Goal: Consume media (video, audio): Consume media (video, audio)

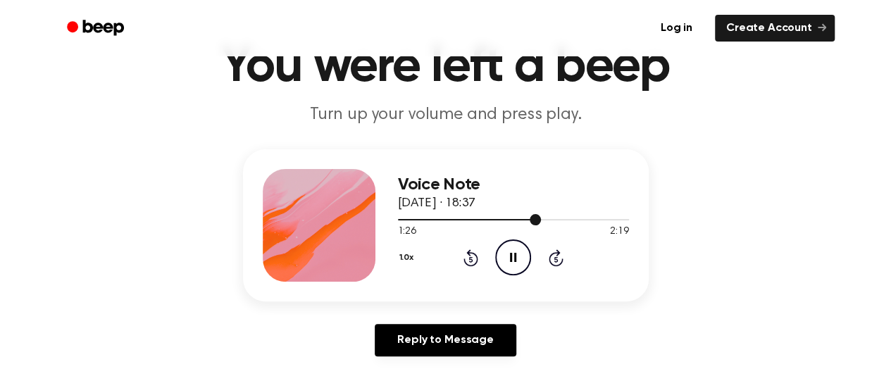
click at [491, 215] on div at bounding box center [513, 218] width 231 height 11
click at [470, 219] on div at bounding box center [446, 219] width 97 height 1
click at [608, 219] on div at bounding box center [513, 219] width 231 height 1
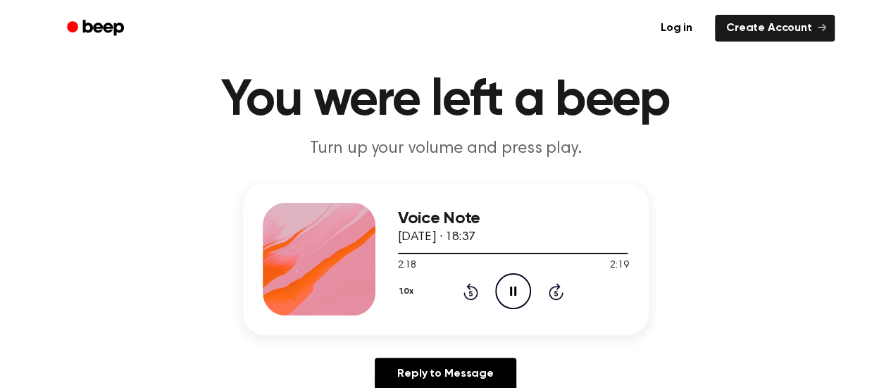
scroll to position [35, 0]
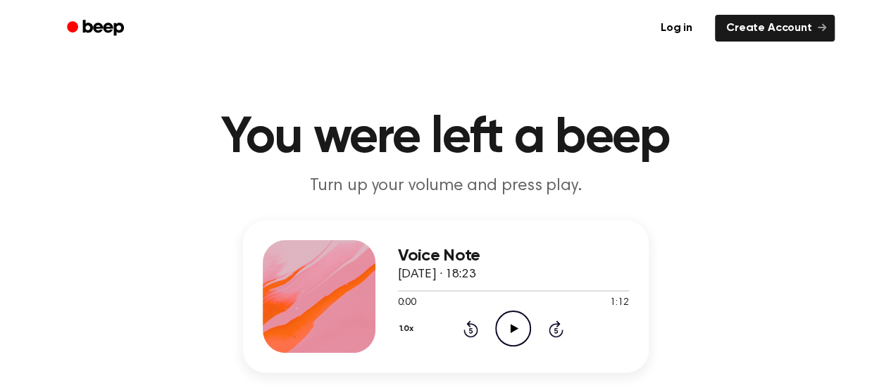
click at [503, 327] on icon "Play Audio" at bounding box center [513, 328] width 36 height 36
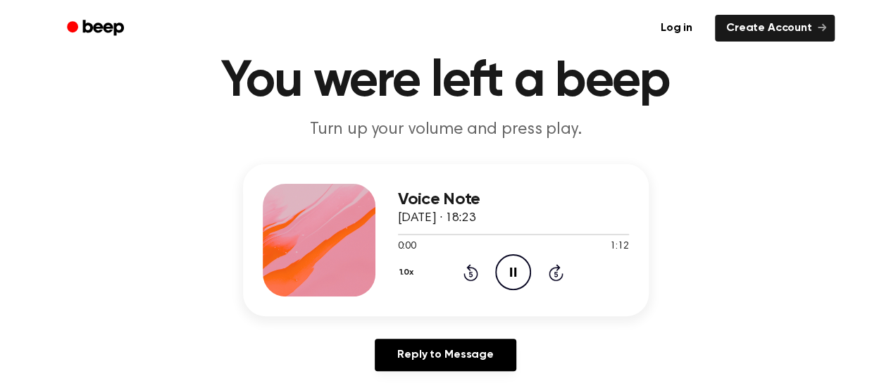
scroll to position [57, 0]
